Goal: Information Seeking & Learning: Learn about a topic

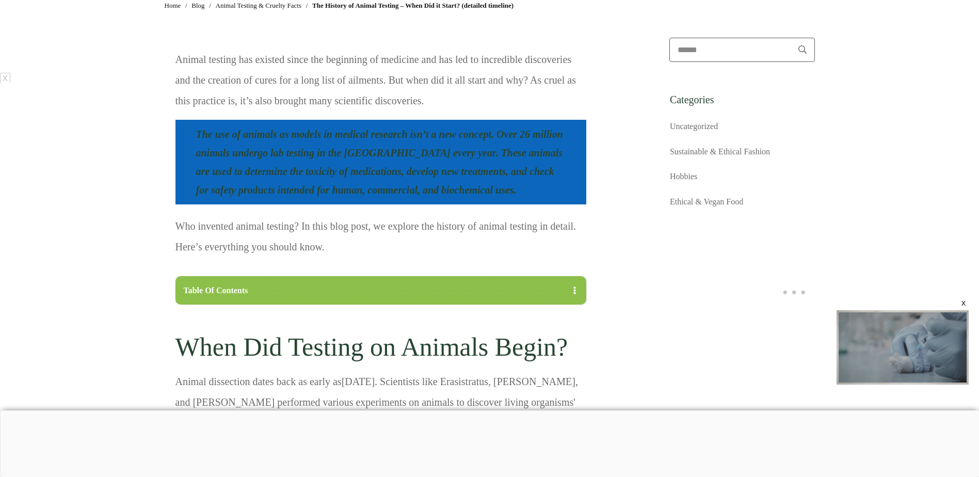
scroll to position [671, 0]
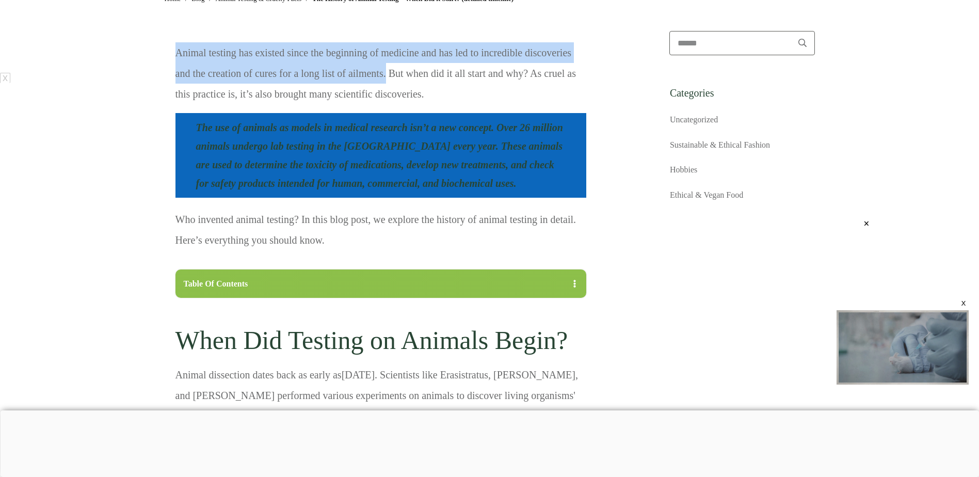
drag, startPoint x: 387, startPoint y: 74, endPoint x: 168, endPoint y: 56, distance: 219.1
copy div "Animal testing has existed since the beginning of medicine and has led to incre…"
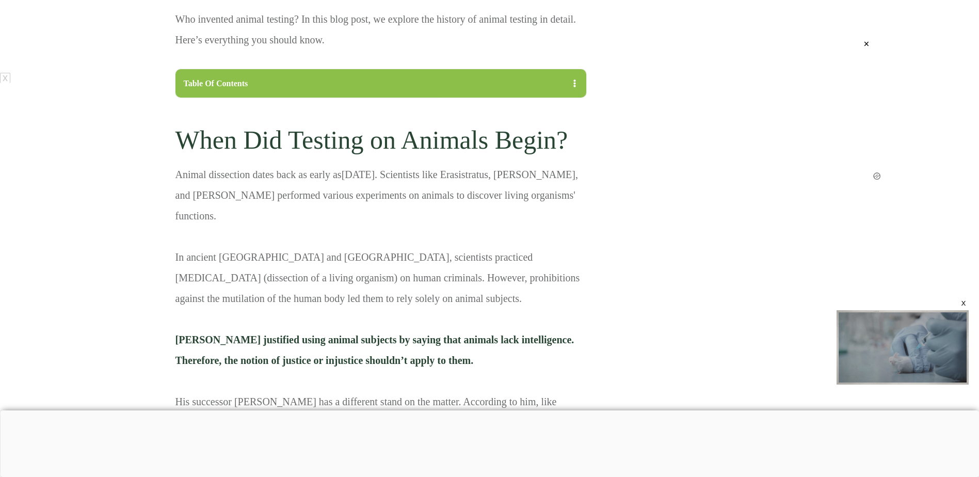
scroll to position [878, 0]
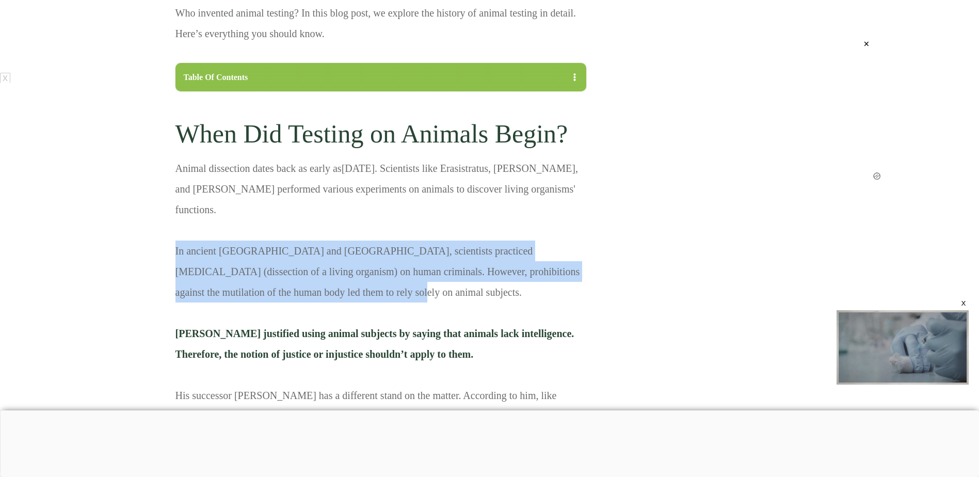
drag, startPoint x: 321, startPoint y: 273, endPoint x: 176, endPoint y: 239, distance: 148.6
click at [176, 239] on p "Animal dissection dates back as early as [DATE] . Scientists like Erasistratus,…" at bounding box center [381, 409] width 411 height 503
copy p "In ancient [GEOGRAPHIC_DATA] and [GEOGRAPHIC_DATA], scientists practiced [MEDIC…"
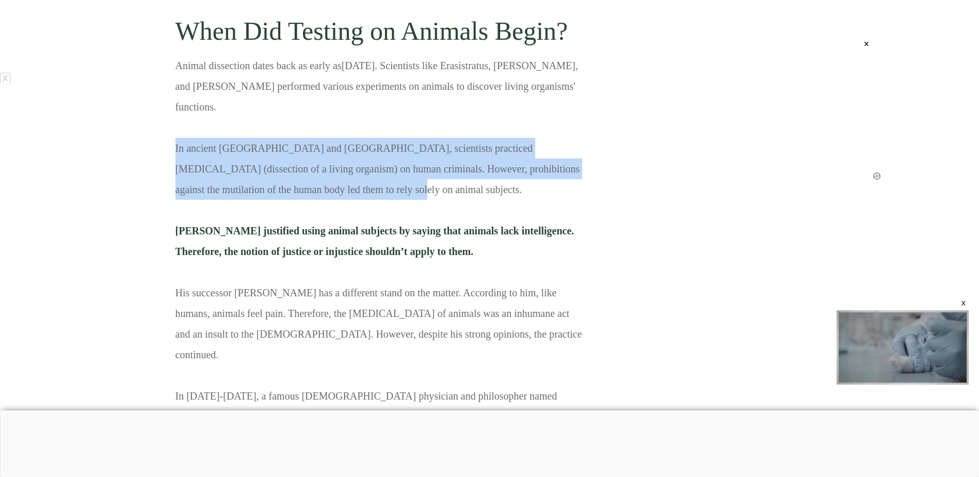
scroll to position [981, 0]
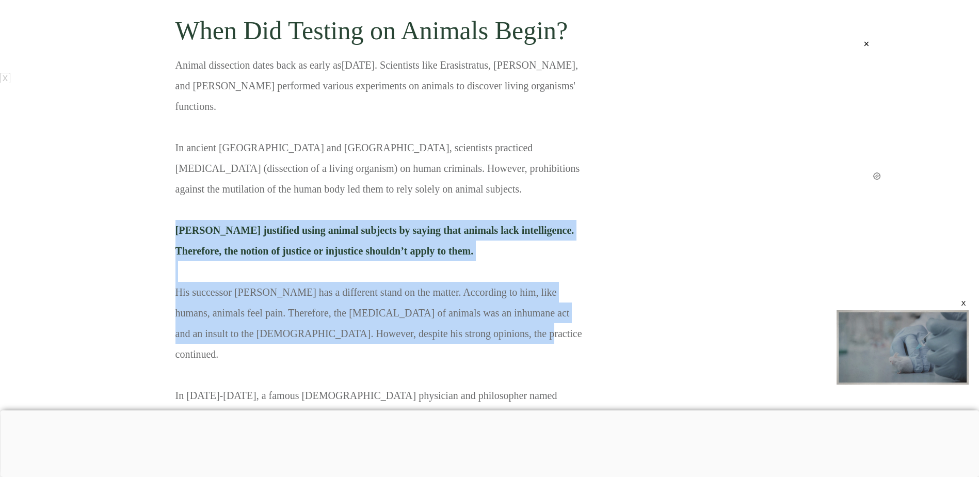
drag, startPoint x: 452, startPoint y: 312, endPoint x: 176, endPoint y: 213, distance: 293.8
click at [176, 213] on p "Animal dissection dates back as early as [DATE] . Scientists like Erasistratus,…" at bounding box center [381, 306] width 411 height 503
copy p "[PERSON_NAME] justified using animal subjects by saying that animals lack intel…"
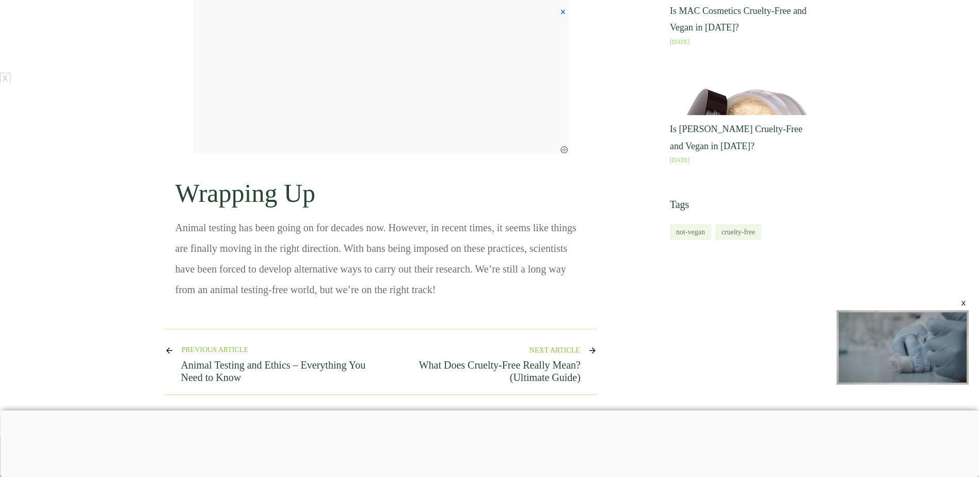
scroll to position [5136, 0]
